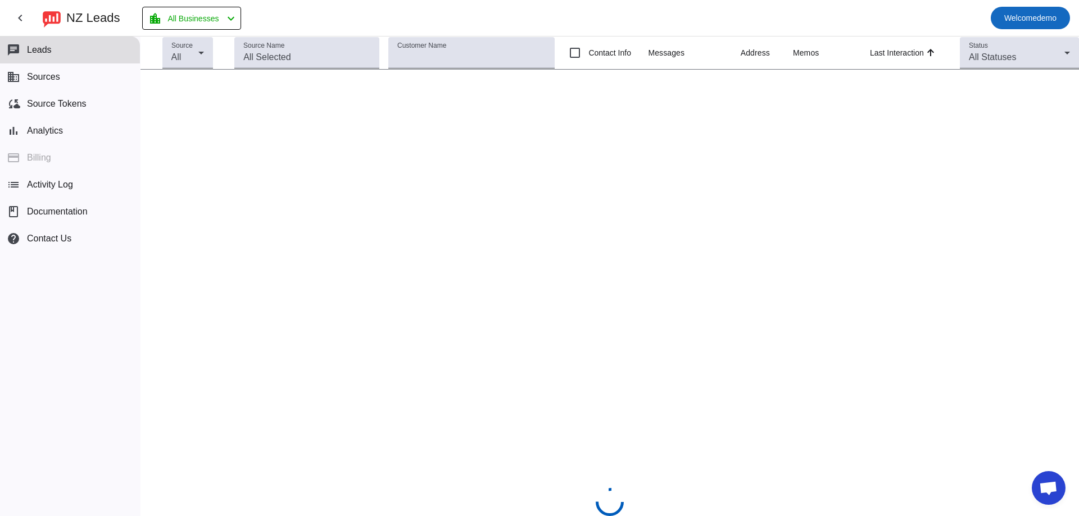
click at [1020, 15] on span "Welcome" at bounding box center [1020, 17] width 33 height 9
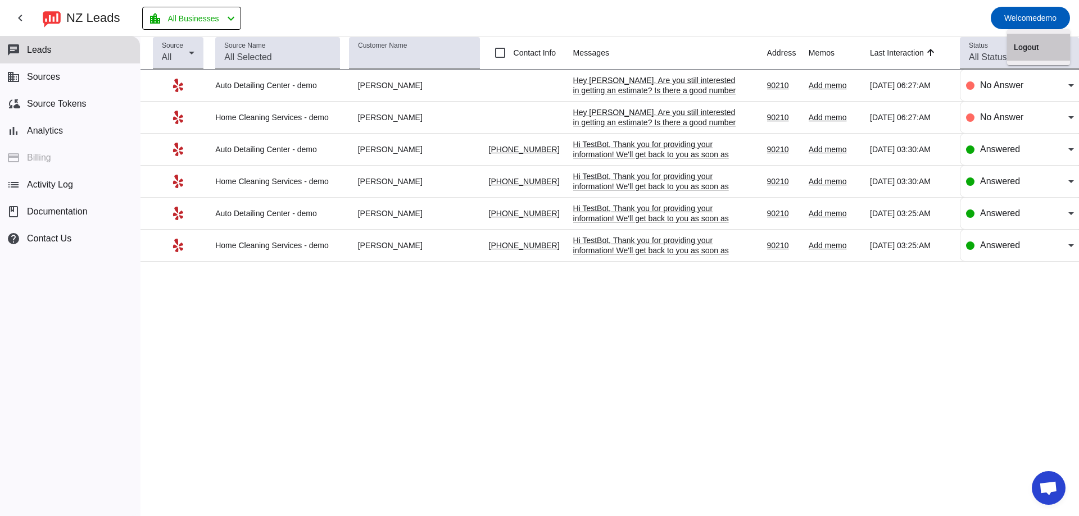
click at [1025, 51] on span "Logout" at bounding box center [1037, 47] width 49 height 11
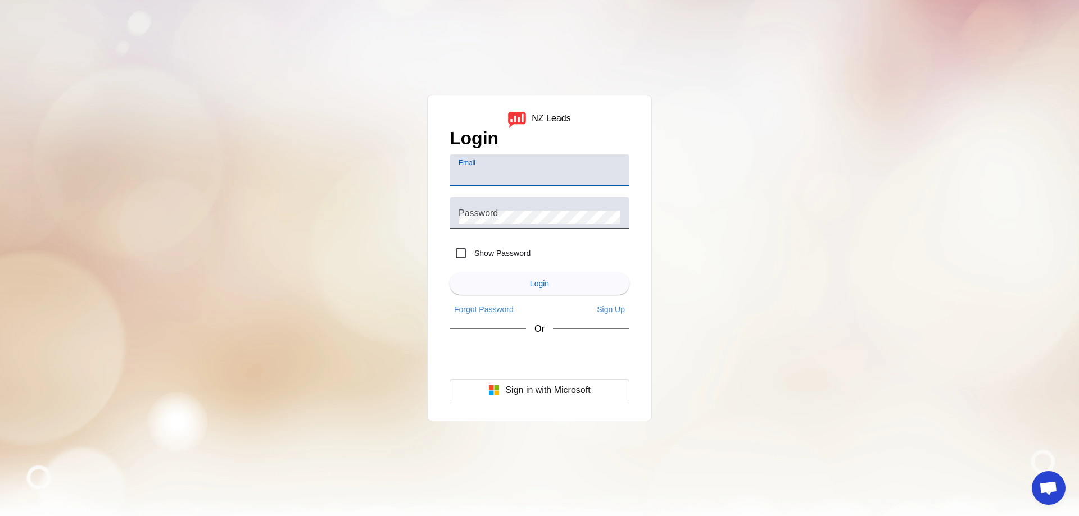
type input "[EMAIL_ADDRESS][DOMAIN_NAME]"
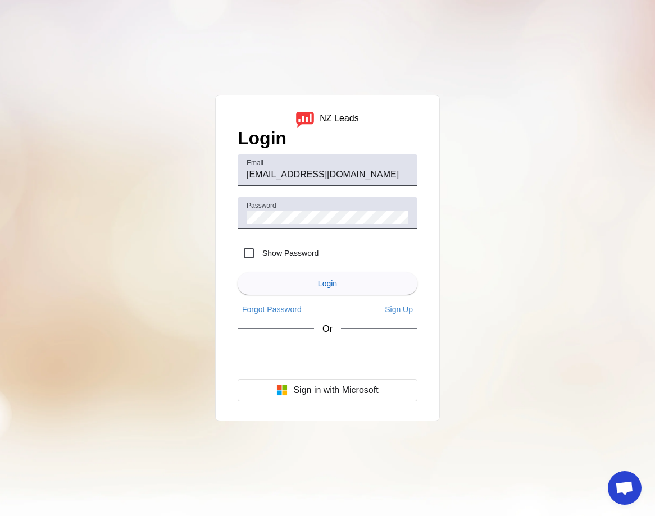
click at [473, 103] on div "NZ Leads Login Email [EMAIL_ADDRESS][DOMAIN_NAME] Password Show Password Login …" at bounding box center [327, 258] width 655 height 516
